Goal: Information Seeking & Learning: Learn about a topic

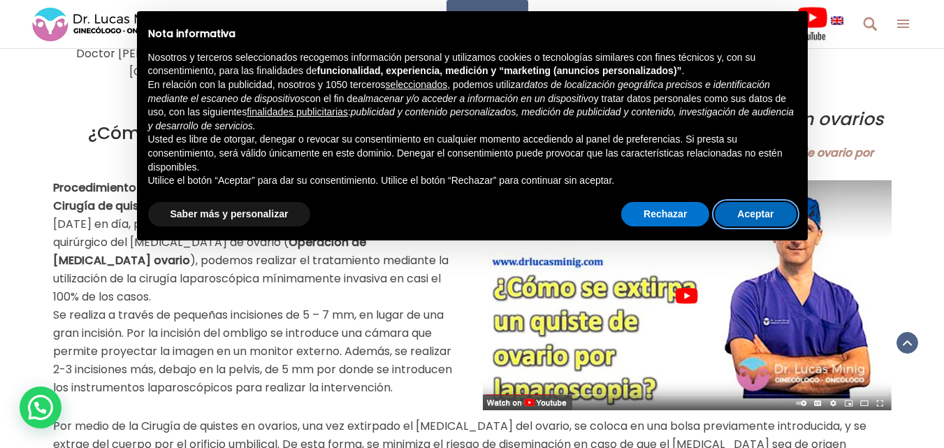
click at [747, 211] on button "Aceptar" at bounding box center [755, 214] width 81 height 25
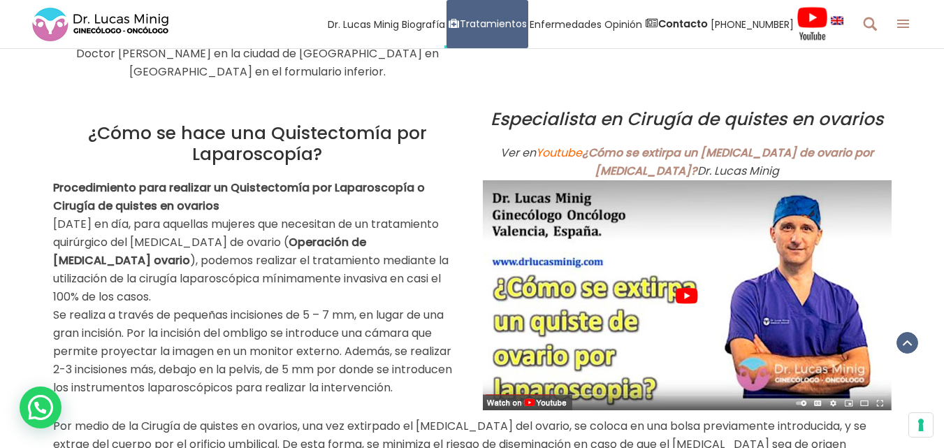
click at [682, 275] on img at bounding box center [687, 295] width 409 height 230
click at [685, 275] on img at bounding box center [687, 295] width 409 height 230
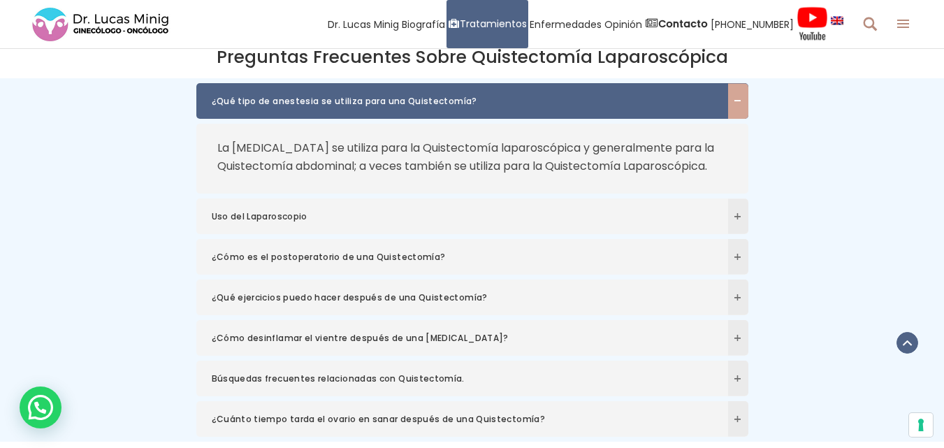
scroll to position [3426, 0]
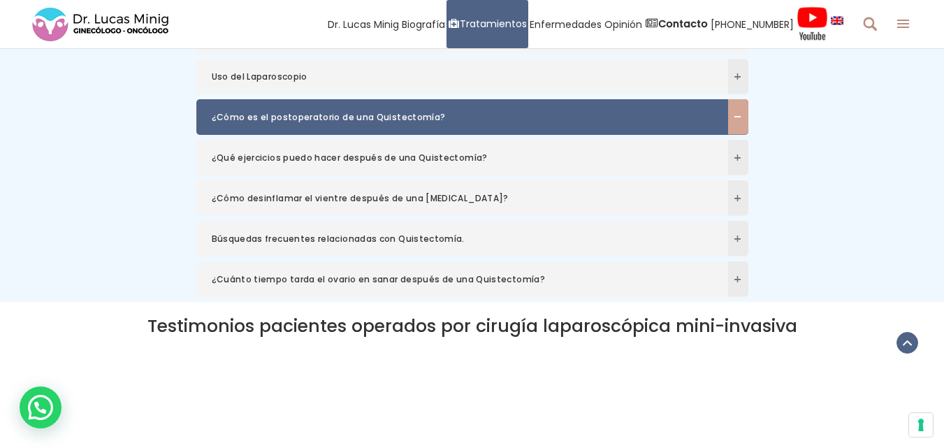
click at [735, 112] on span at bounding box center [738, 116] width 20 height 8
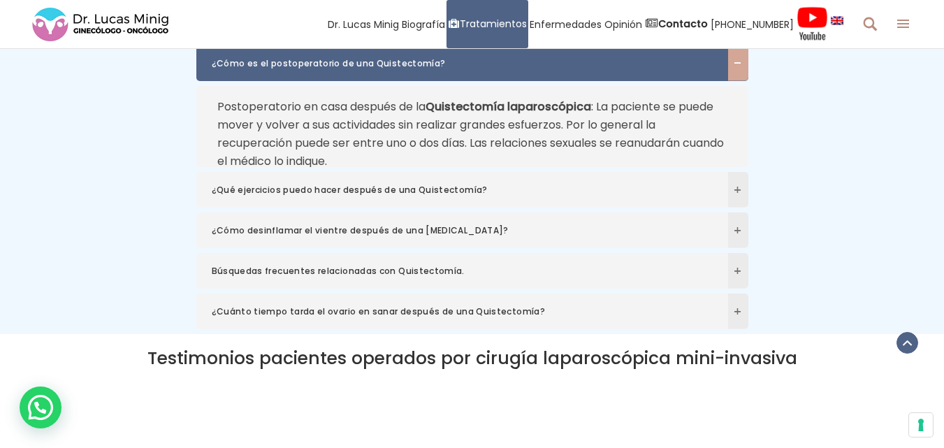
scroll to position [3405, 0]
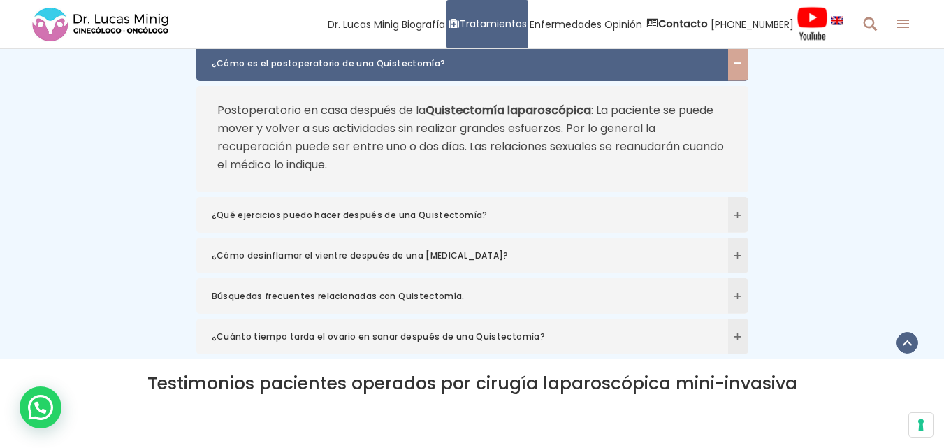
click at [858, 124] on div "¿Qué tipo de anestesia se utiliza para una Quistectomía? La [MEDICAL_DATA] se u…" at bounding box center [472, 158] width 859 height 399
click at [733, 99] on div "Postoperatorio en casa después de la Quistectomía laparoscópica : La paciente s…" at bounding box center [472, 139] width 552 height 106
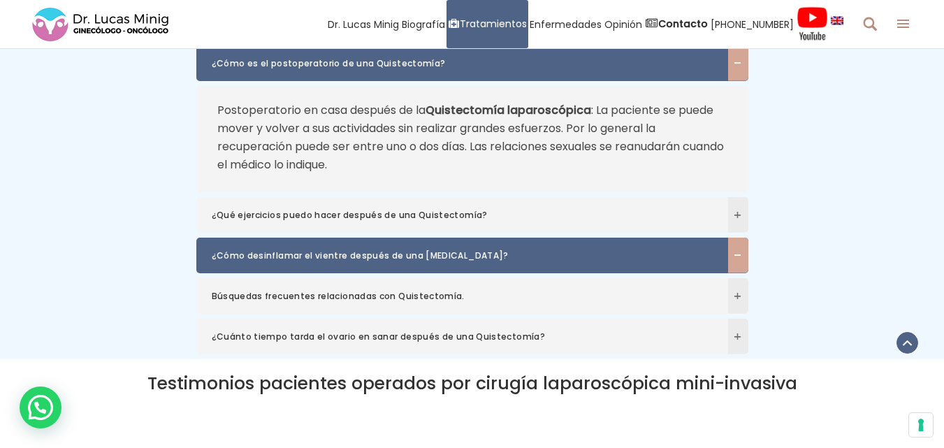
click at [733, 251] on span at bounding box center [738, 255] width 20 height 8
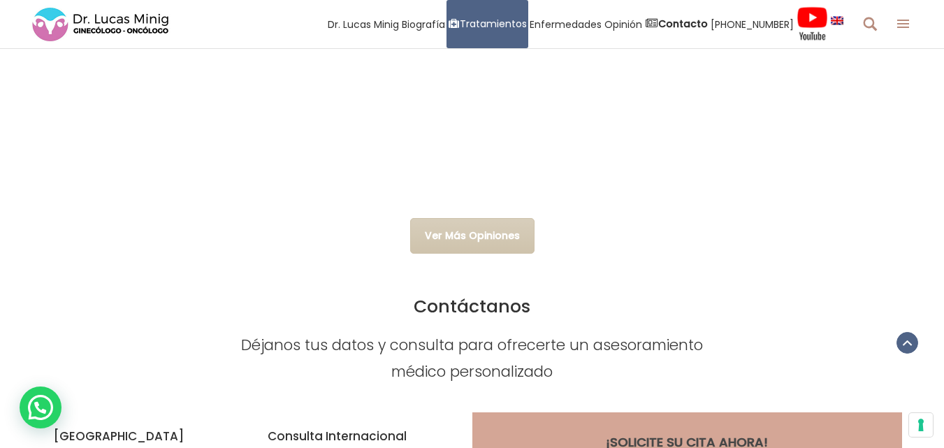
scroll to position [3964, 0]
